Goal: Navigation & Orientation: Find specific page/section

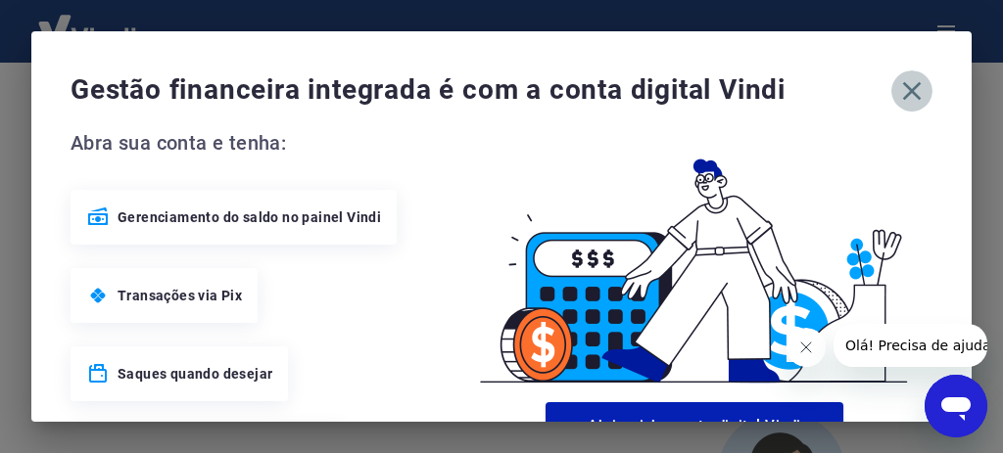
click at [902, 97] on icon "button" at bounding box center [911, 90] width 31 height 31
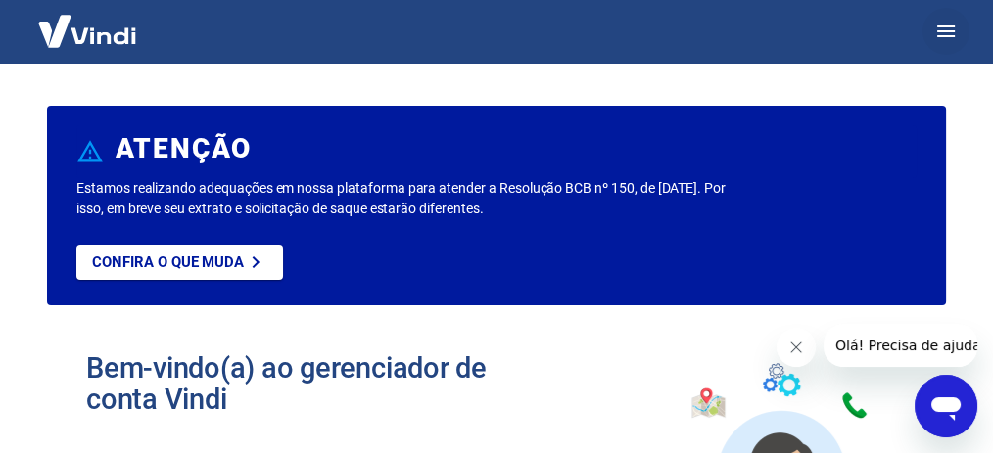
click at [930, 31] on button "button" at bounding box center [945, 31] width 47 height 47
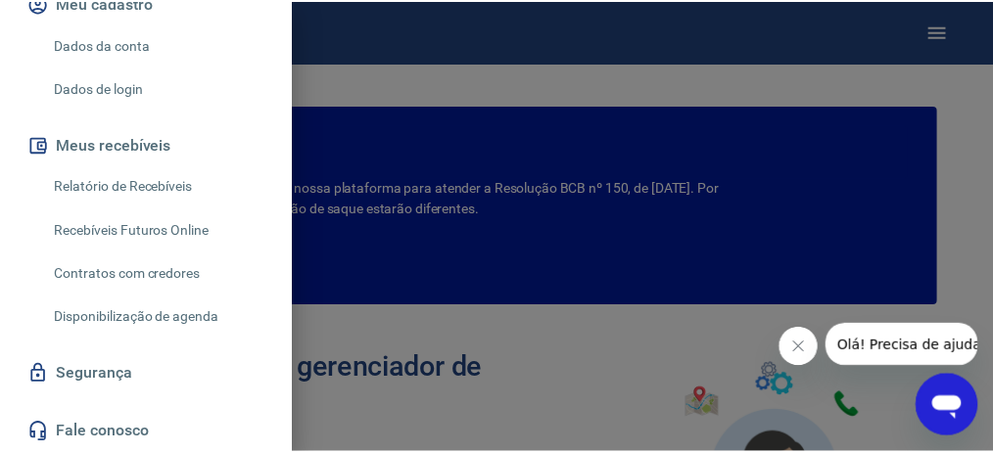
scroll to position [318, 0]
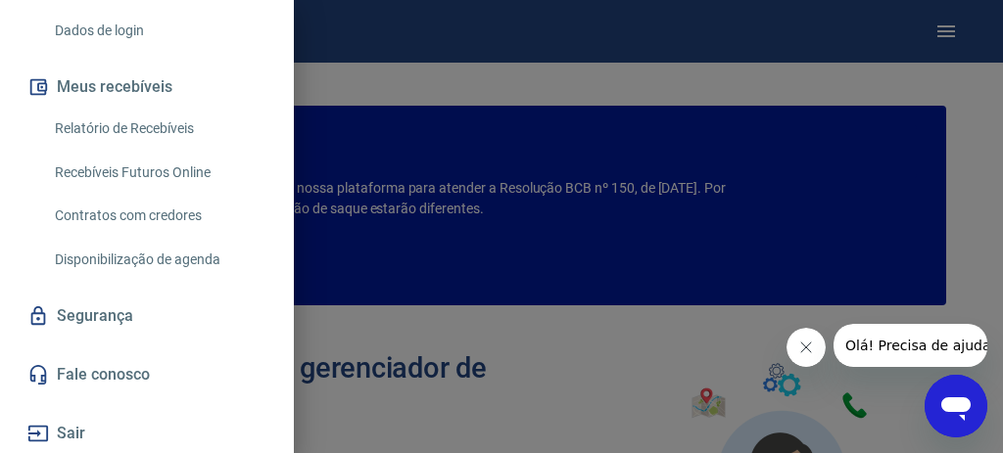
click at [404, 179] on div at bounding box center [501, 226] width 1003 height 453
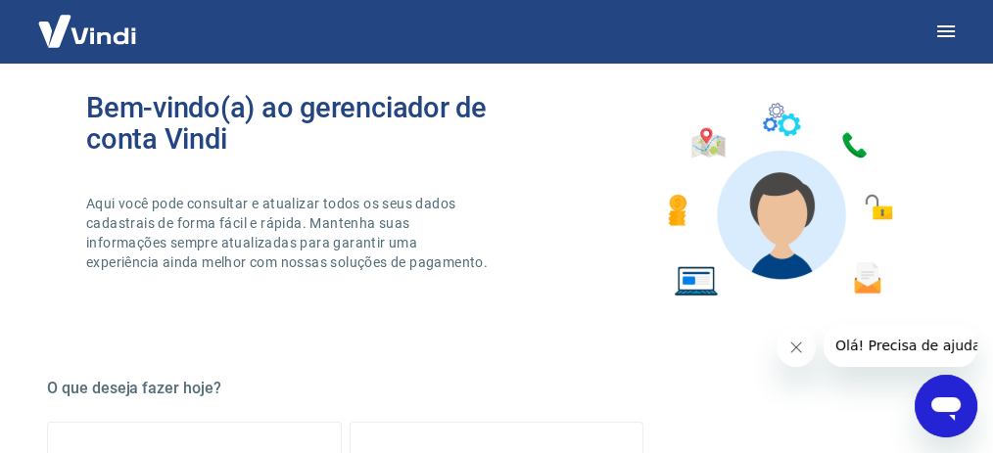
scroll to position [392, 0]
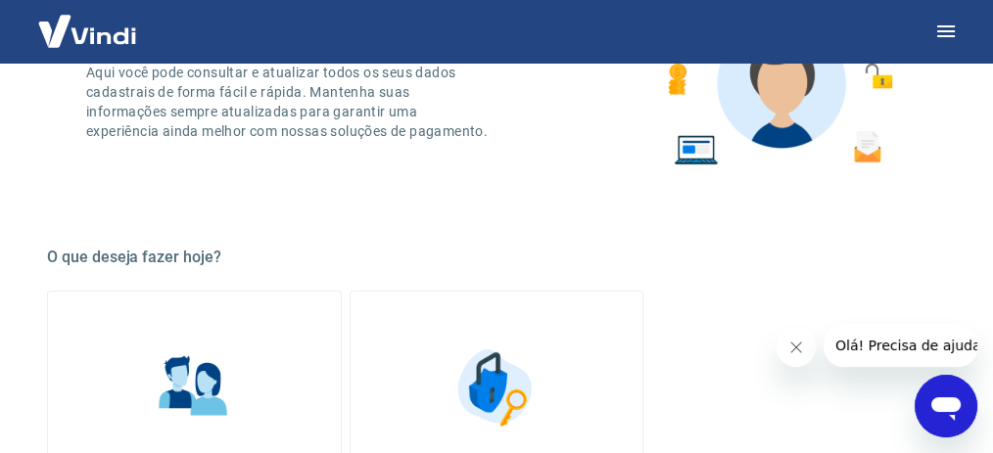
click at [787, 346] on icon "Fechar mensagem da empresa" at bounding box center [795, 348] width 16 height 16
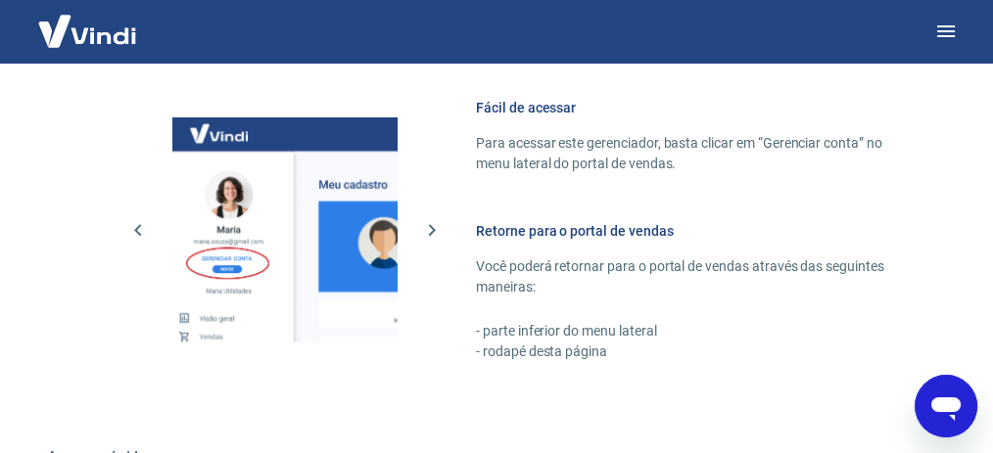
scroll to position [1333, 0]
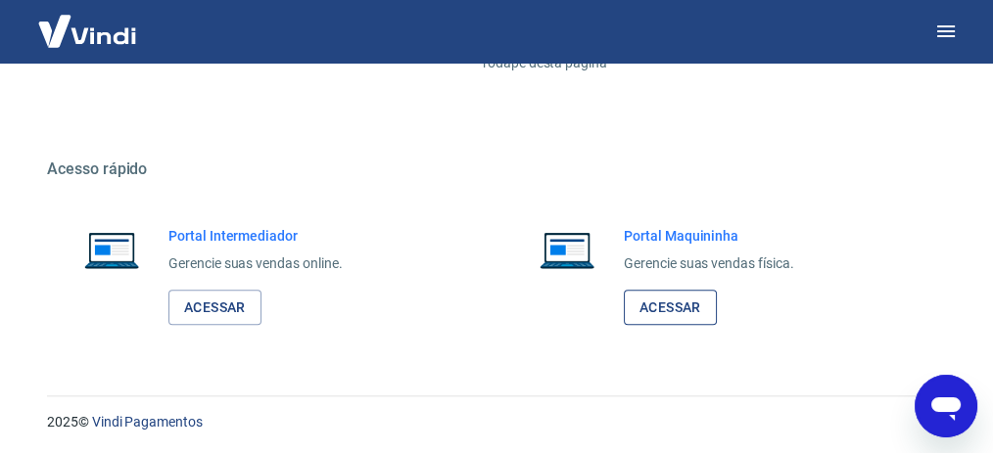
click at [678, 313] on link "Acessar" at bounding box center [670, 308] width 93 height 36
